Goal: Task Accomplishment & Management: Complete application form

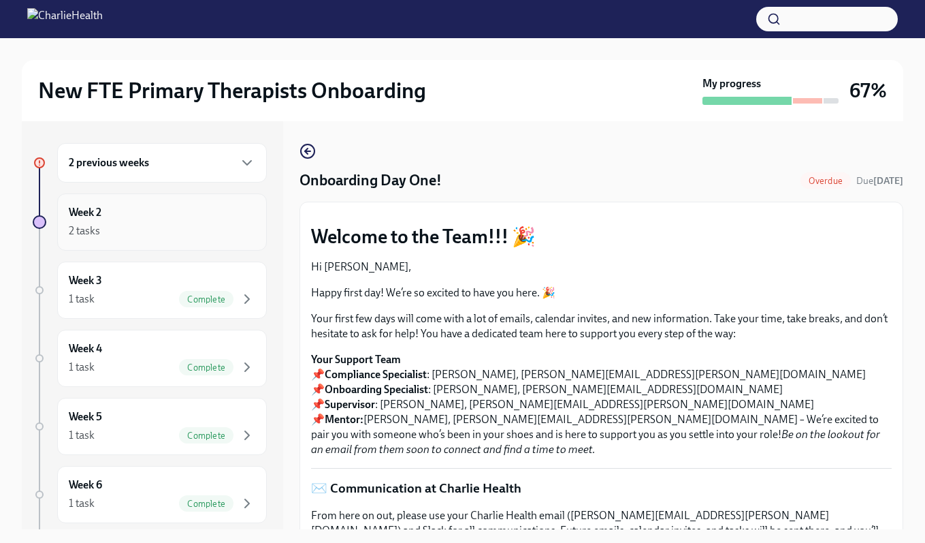
click at [152, 215] on div "Week 2 2 tasks" at bounding box center [162, 222] width 187 height 34
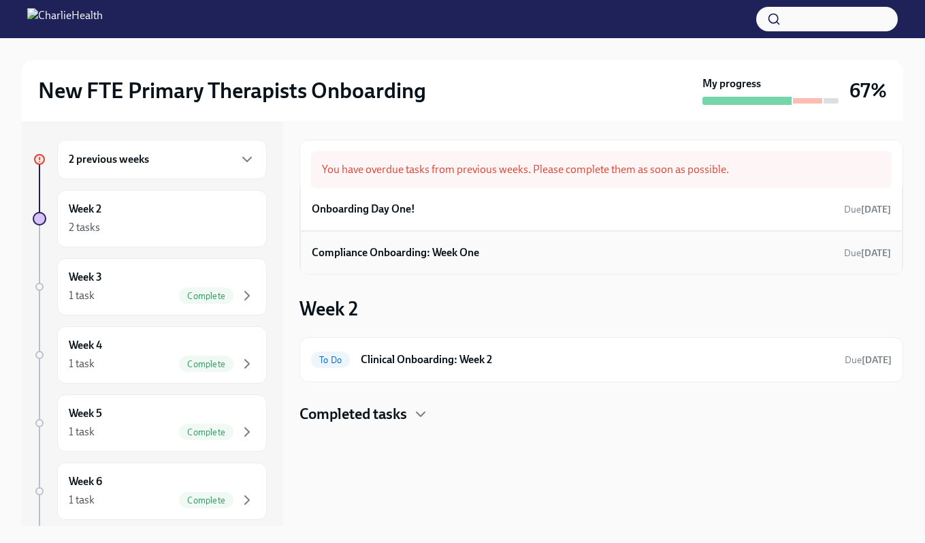
scroll to position [3, 0]
click at [471, 369] on div "To Do Clinical Onboarding: Week 2 Due [DATE]" at bounding box center [601, 360] width 581 height 22
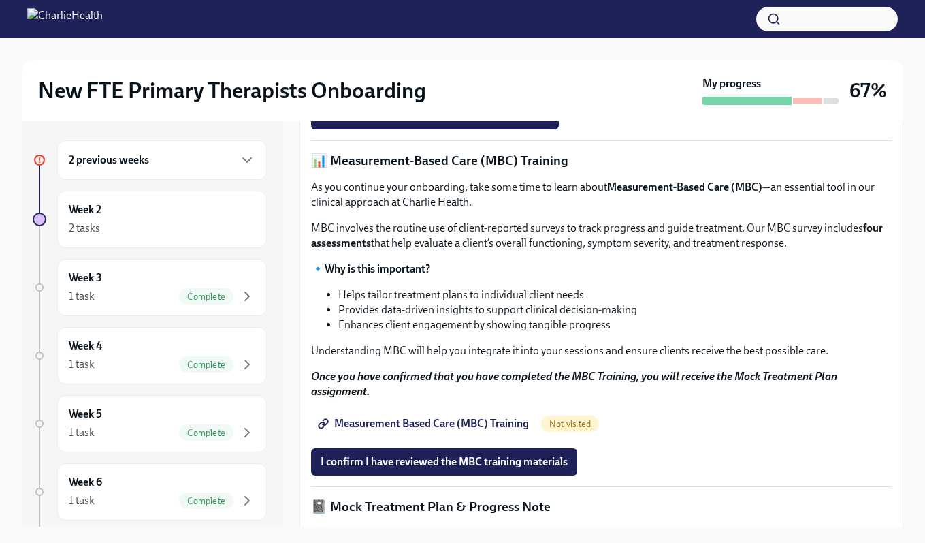
scroll to position [510, 0]
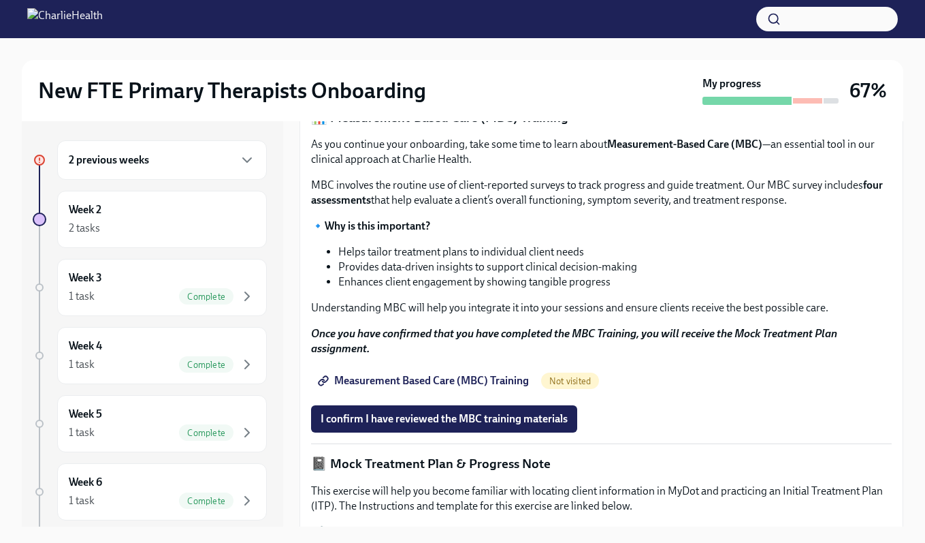
click at [502, 80] on span "I confirm I have completed ALL assigned courses" at bounding box center [435, 73] width 229 height 14
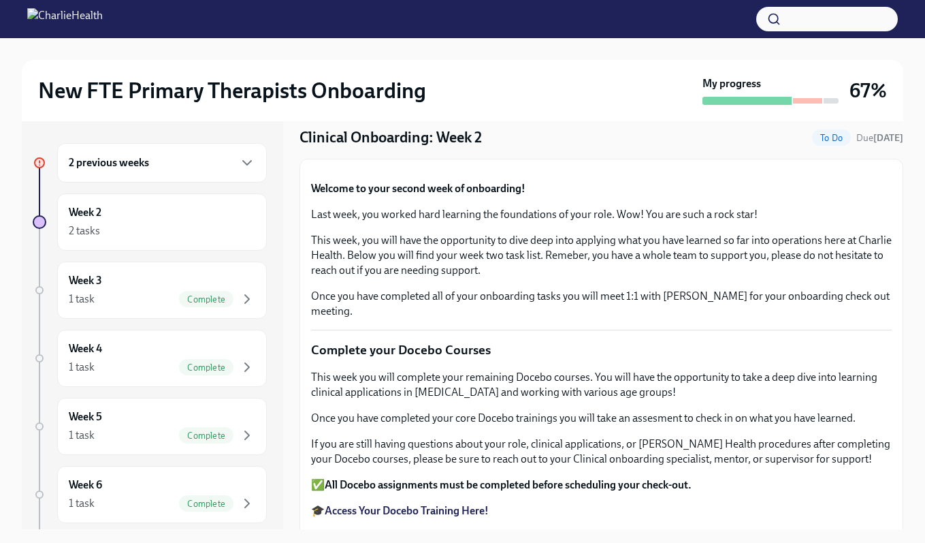
scroll to position [0, 0]
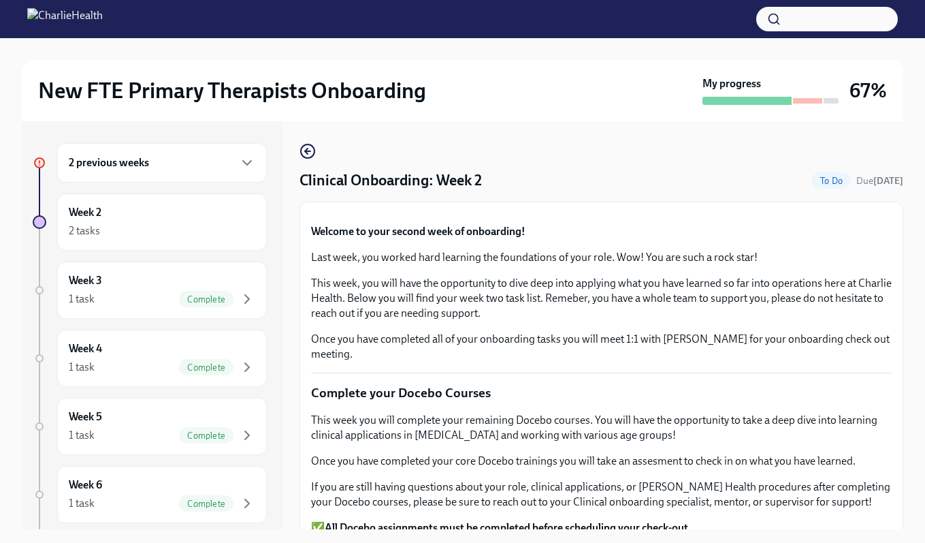
click at [218, 159] on div "2 previous weeks" at bounding box center [162, 163] width 187 height 16
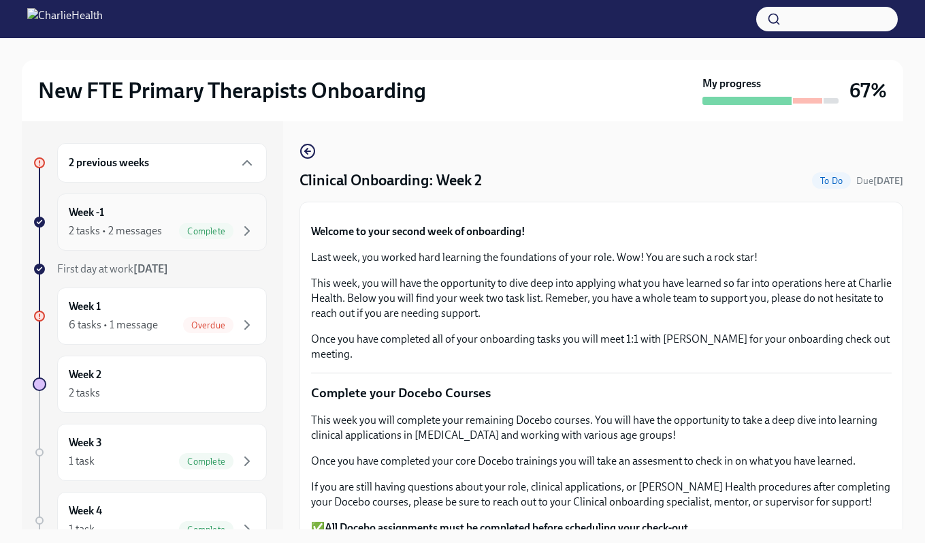
click at [209, 208] on div "Week -1 2 tasks • 2 messages Complete" at bounding box center [162, 222] width 187 height 34
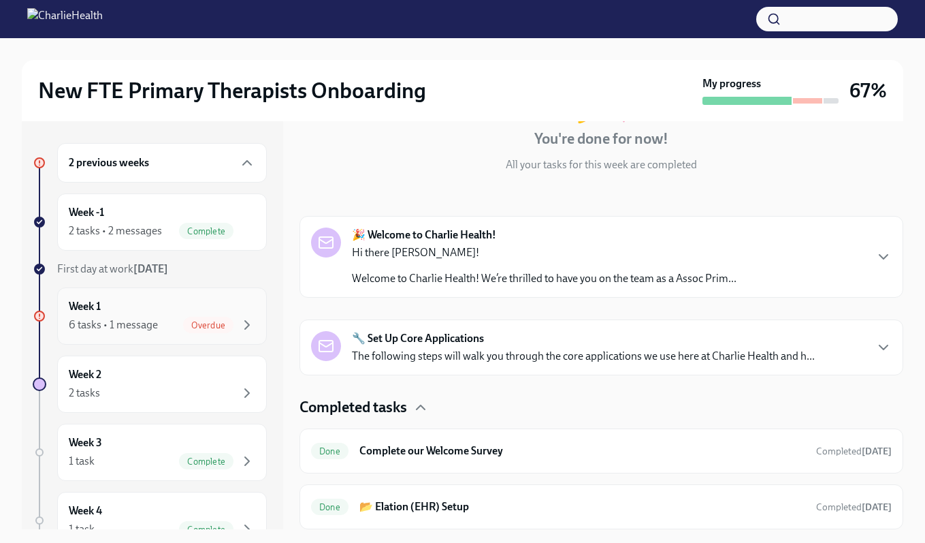
click at [142, 303] on div "Week 1 6 tasks • 1 message Overdue" at bounding box center [162, 316] width 187 height 34
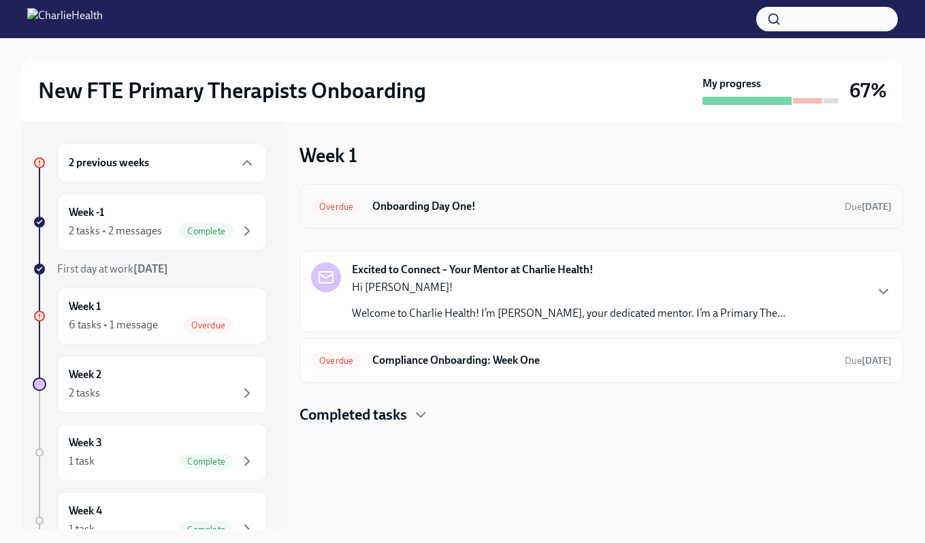
click at [318, 202] on span "Overdue" at bounding box center [336, 207] width 50 height 10
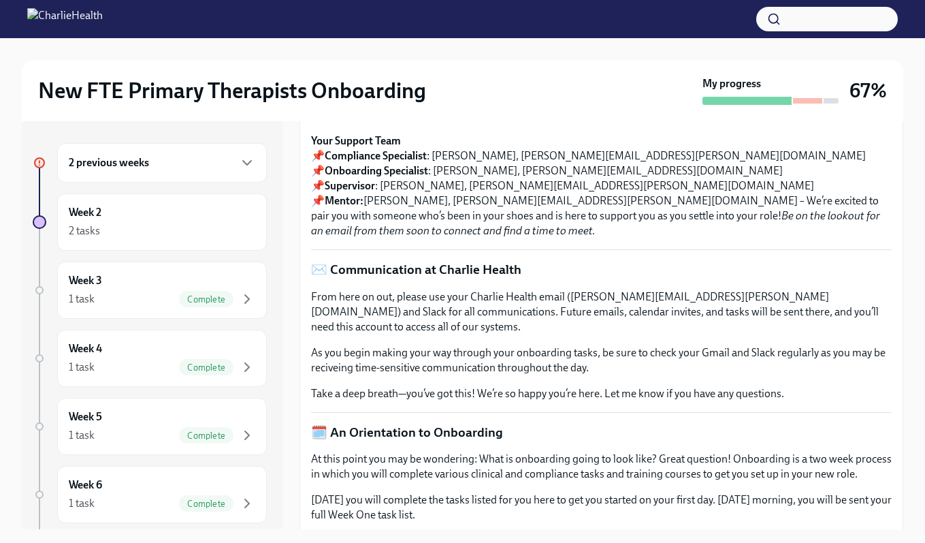
scroll to position [220, 0]
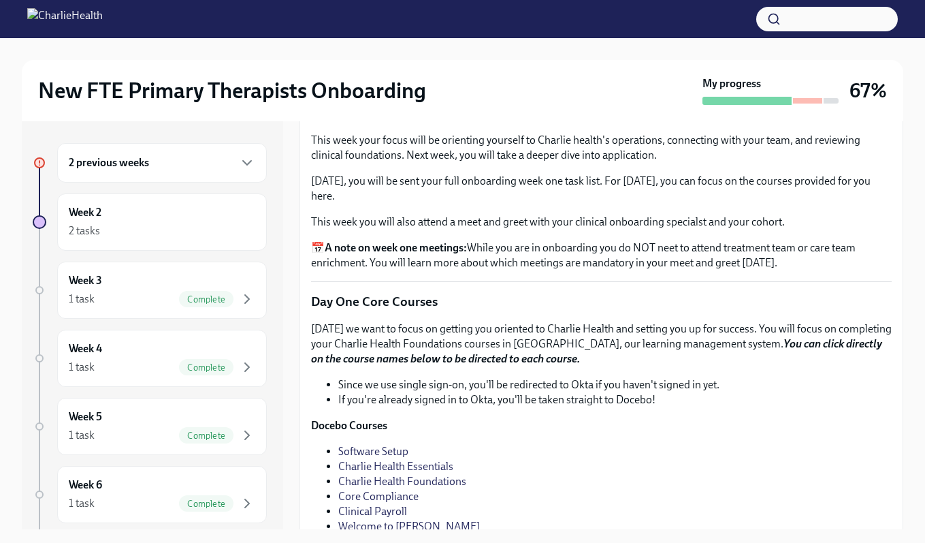
scroll to position [1529, 0]
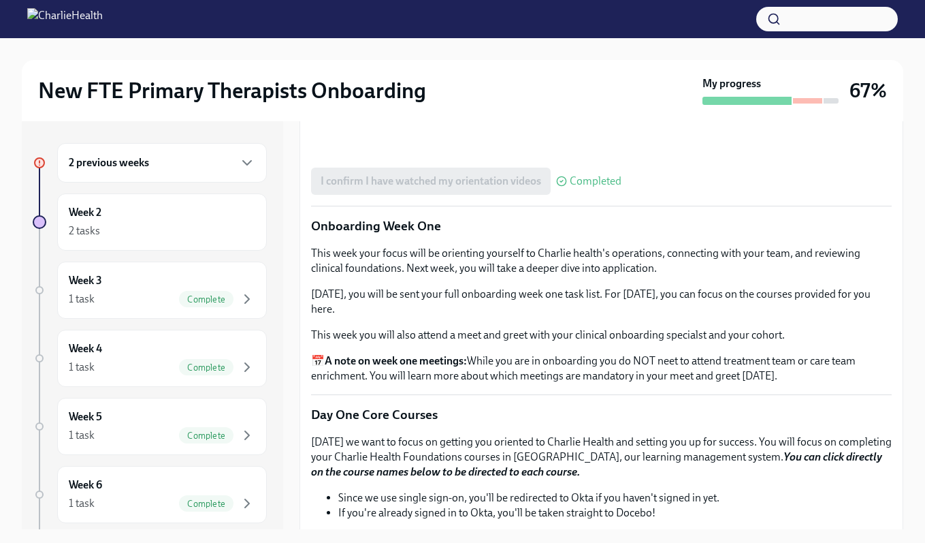
scroll to position [1420, 0]
click at [176, 236] on div "2 tasks" at bounding box center [162, 231] width 187 height 16
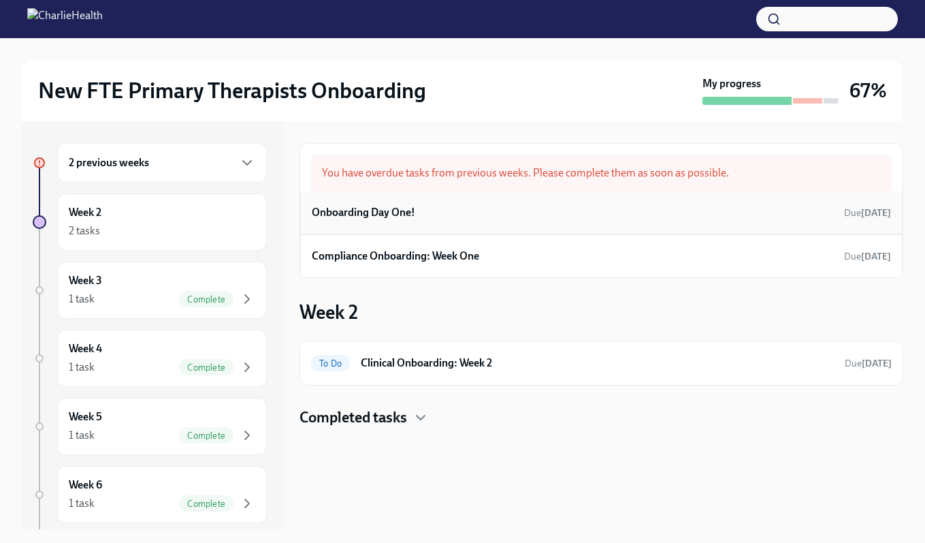
click at [394, 208] on h6 "Onboarding Day One!" at bounding box center [363, 212] width 103 height 15
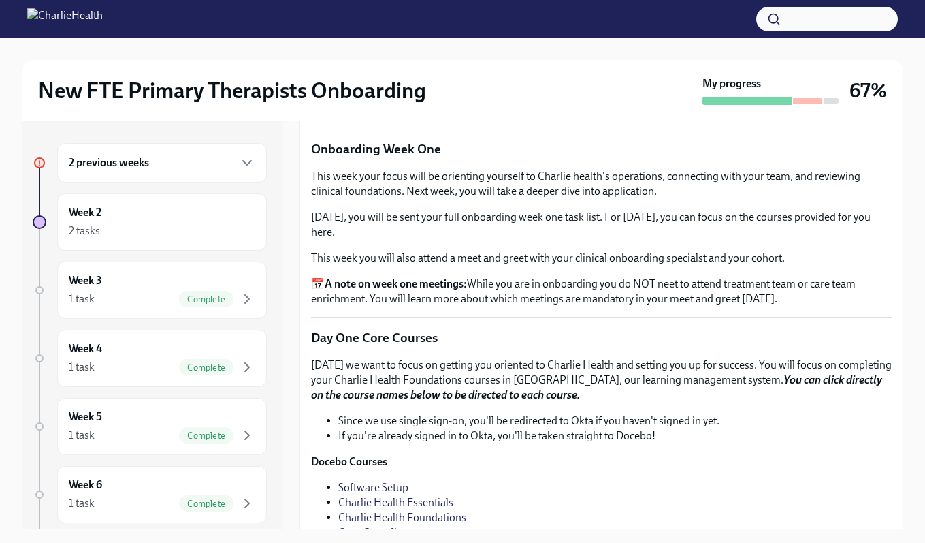
scroll to position [1493, 0]
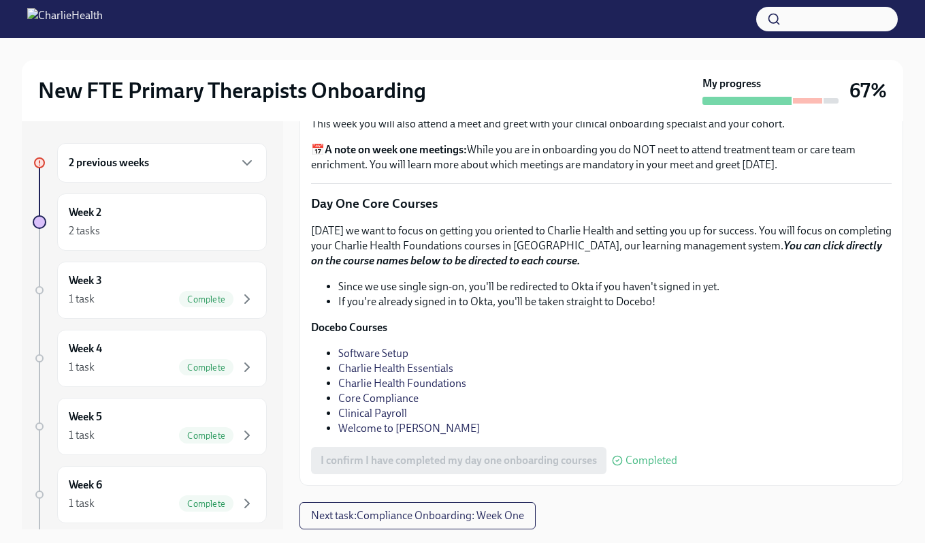
scroll to position [1978, 0]
click at [193, 212] on div "Week 2 2 tasks" at bounding box center [162, 222] width 187 height 34
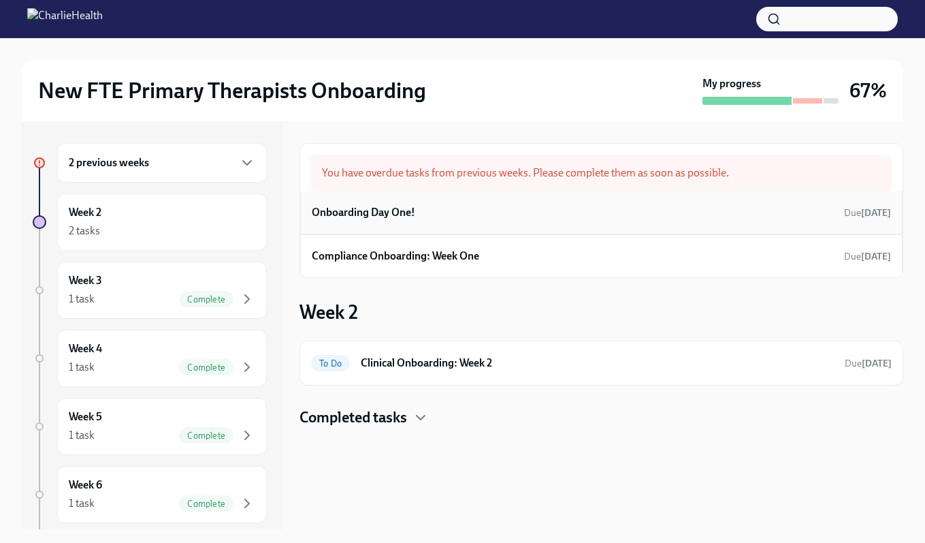
click at [366, 219] on h6 "Onboarding Day One!" at bounding box center [363, 212] width 103 height 15
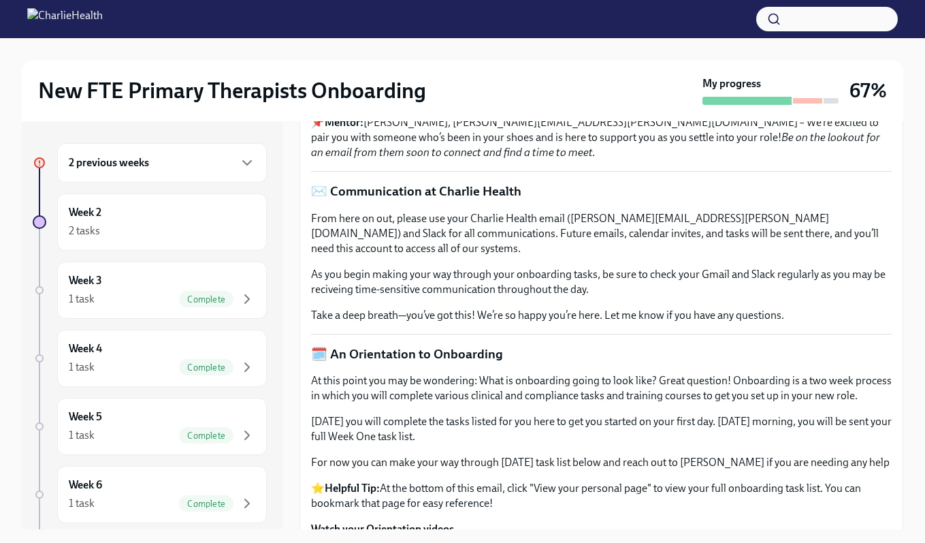
scroll to position [116, 0]
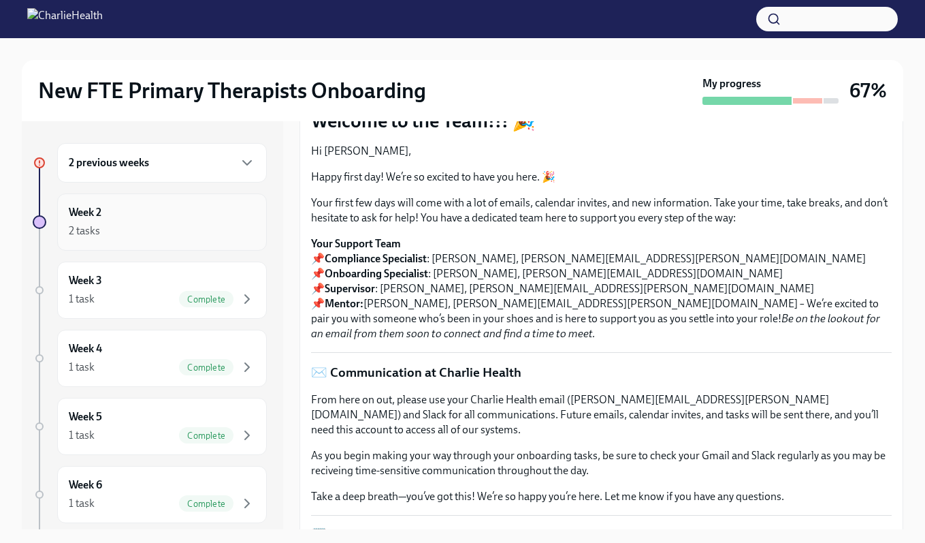
click at [168, 233] on div "2 tasks" at bounding box center [162, 231] width 187 height 16
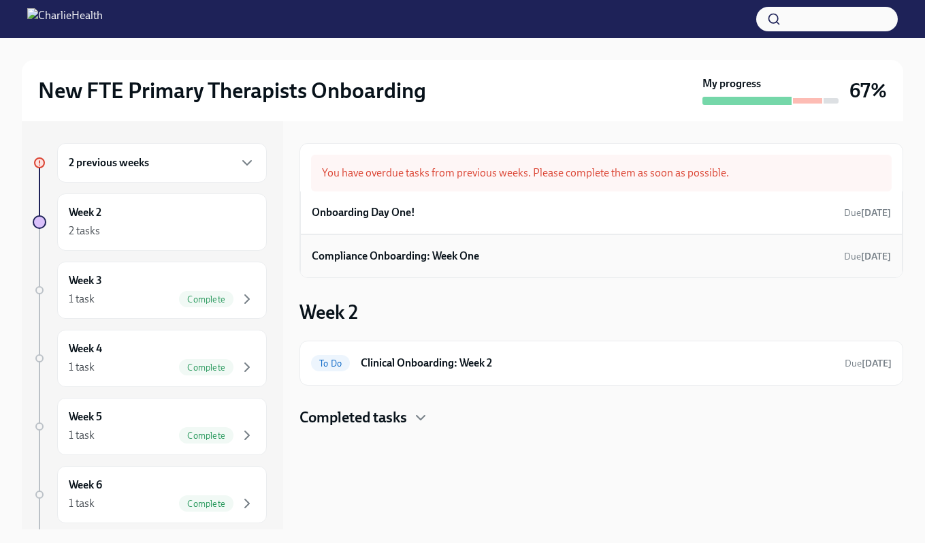
click at [444, 269] on div "Compliance Onboarding: Week One Due [DATE]" at bounding box center [601, 255] width 603 height 43
click at [452, 257] on h6 "Compliance Onboarding: Week One" at bounding box center [396, 256] width 168 height 15
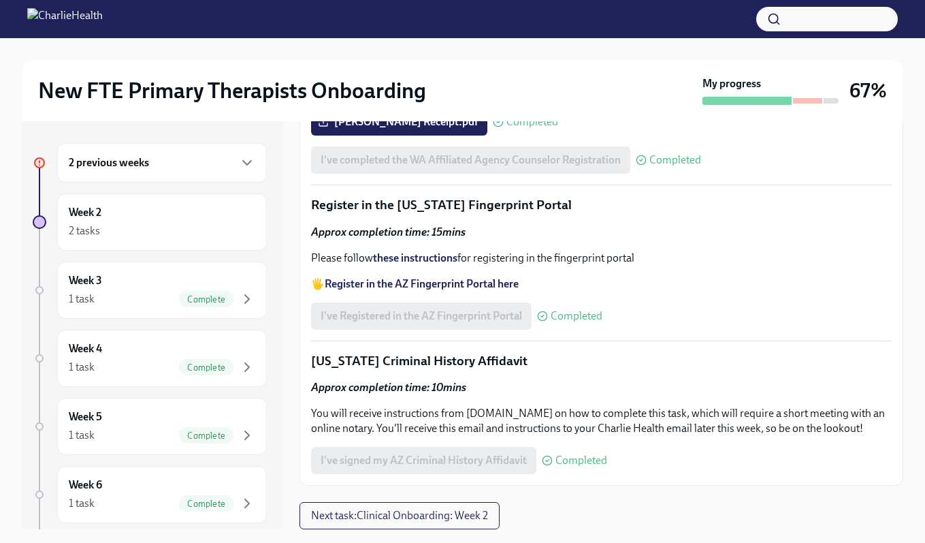
scroll to position [25, 0]
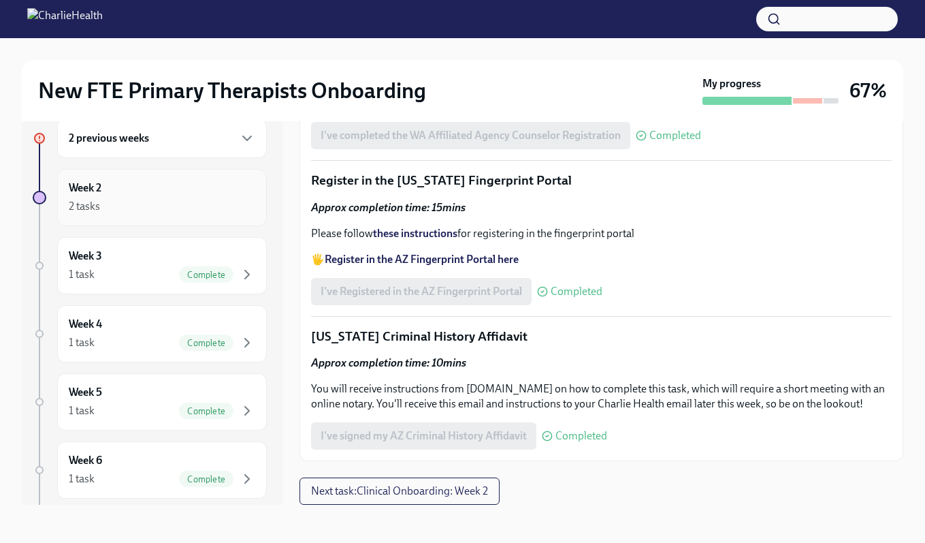
click at [148, 208] on div "2 tasks" at bounding box center [162, 206] width 187 height 16
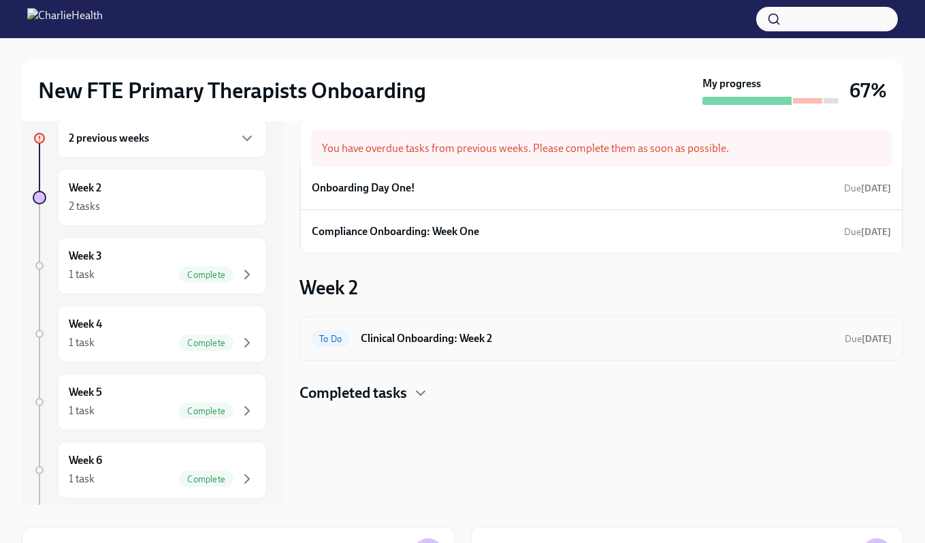
click at [432, 343] on h6 "Clinical Onboarding: Week 2" at bounding box center [597, 338] width 473 height 15
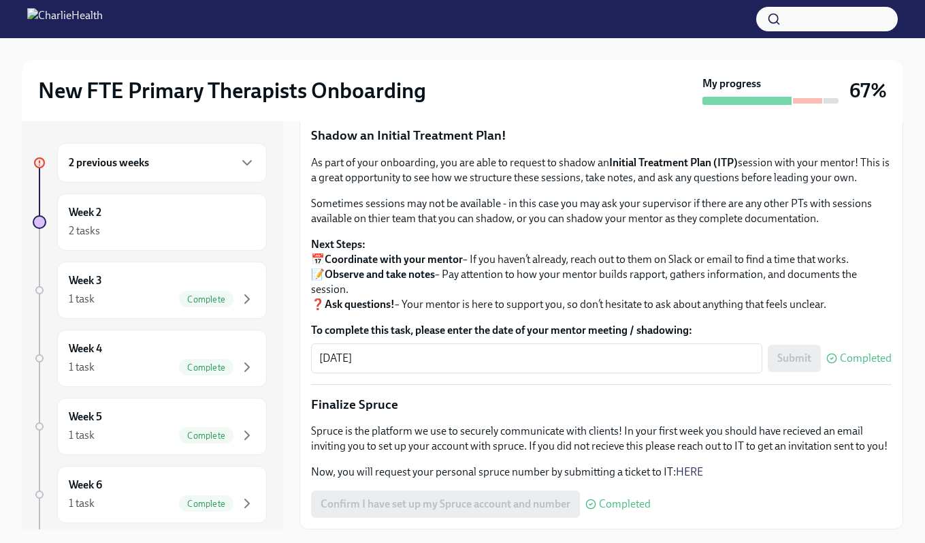
scroll to position [1424, 0]
